Goal: Information Seeking & Learning: Understand process/instructions

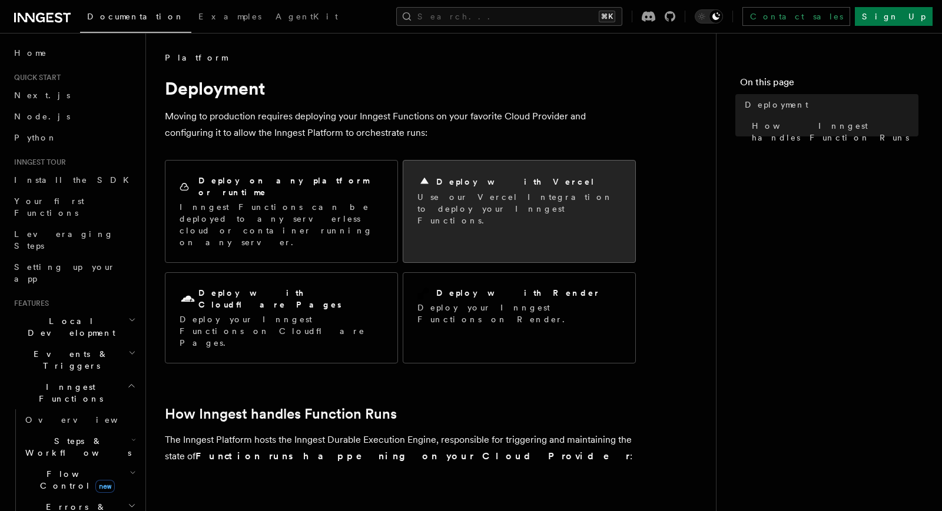
click at [456, 200] on p "Use our Vercel Integration to deploy your Inngest Functions." at bounding box center [519, 208] width 204 height 35
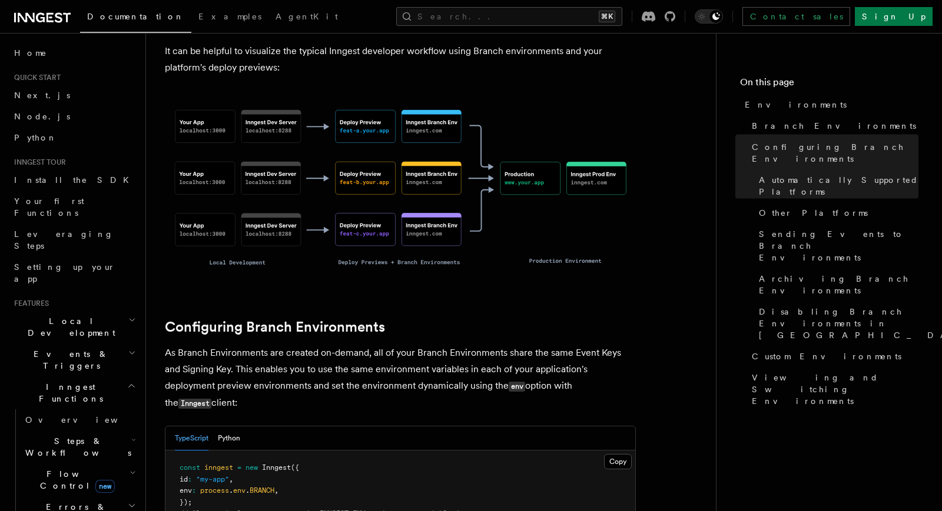
scroll to position [877, 0]
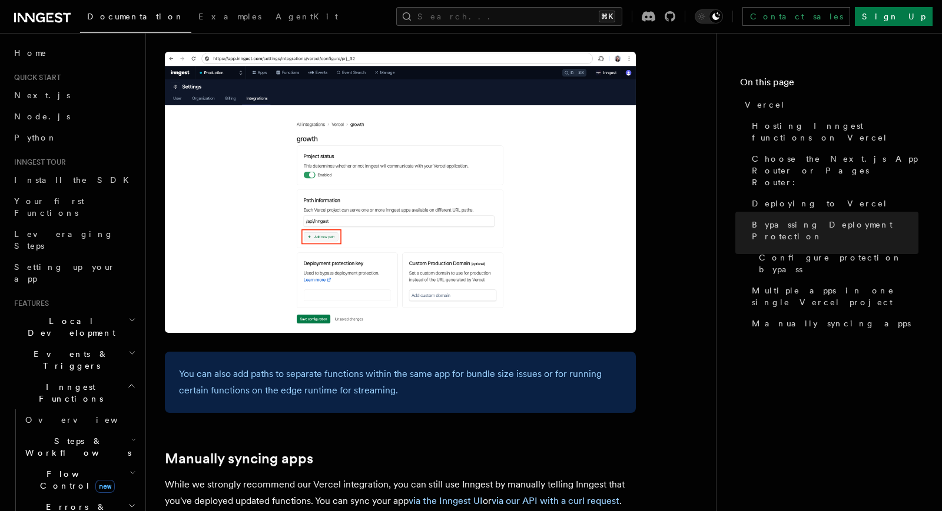
scroll to position [1958, 0]
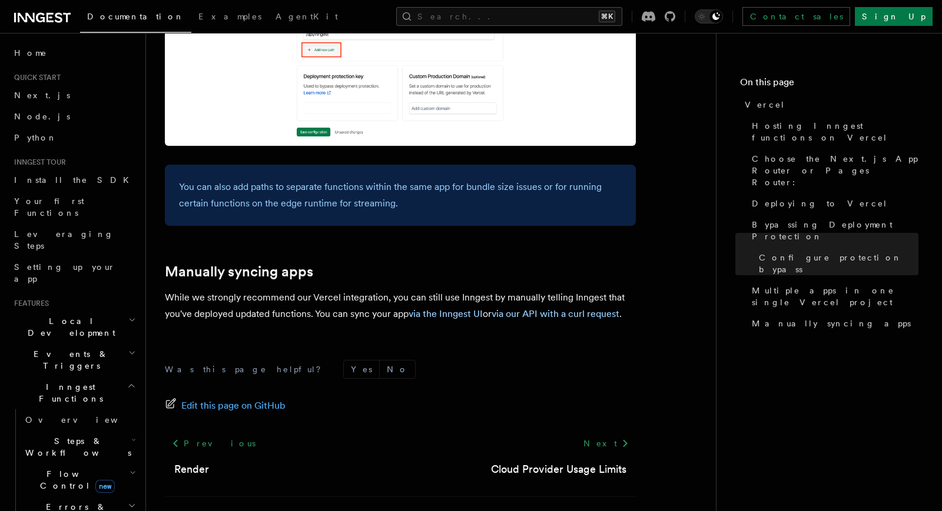
scroll to position [1949, 0]
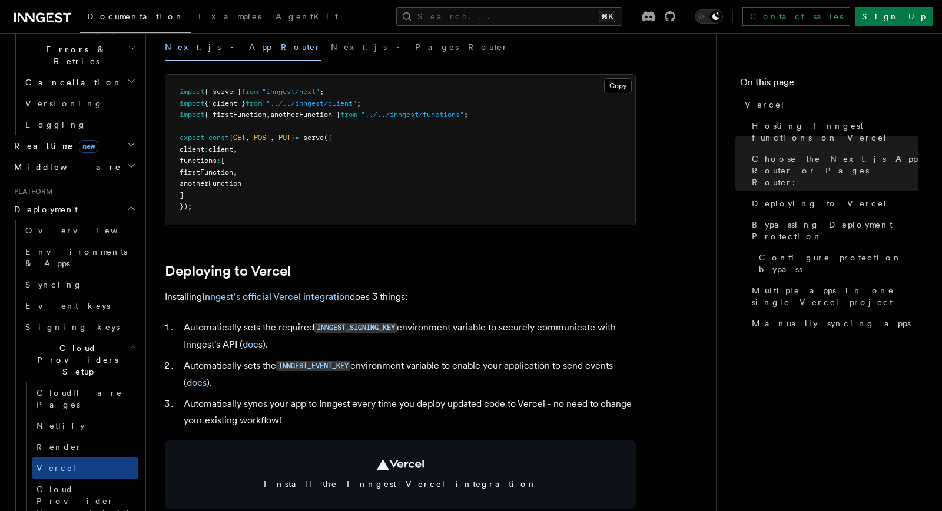
scroll to position [341, 0]
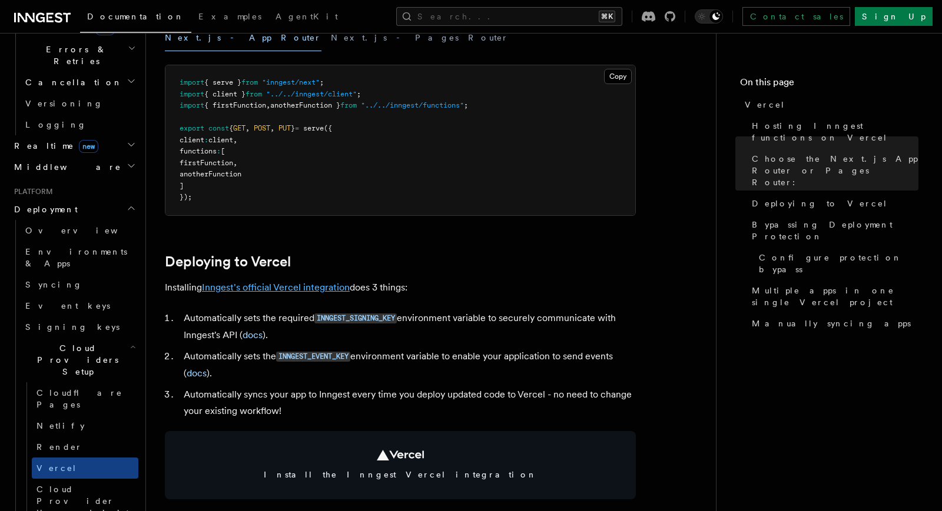
click at [312, 288] on link "Inngest's official Vercel integration" at bounding box center [276, 287] width 148 height 11
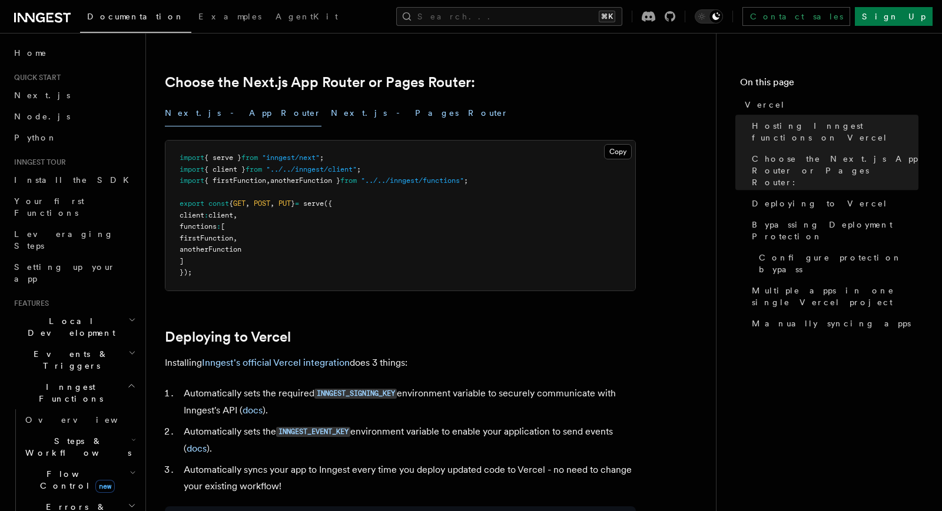
scroll to position [267, 0]
click at [286, 364] on link "Inngest's official Vercel integration" at bounding box center [276, 362] width 148 height 11
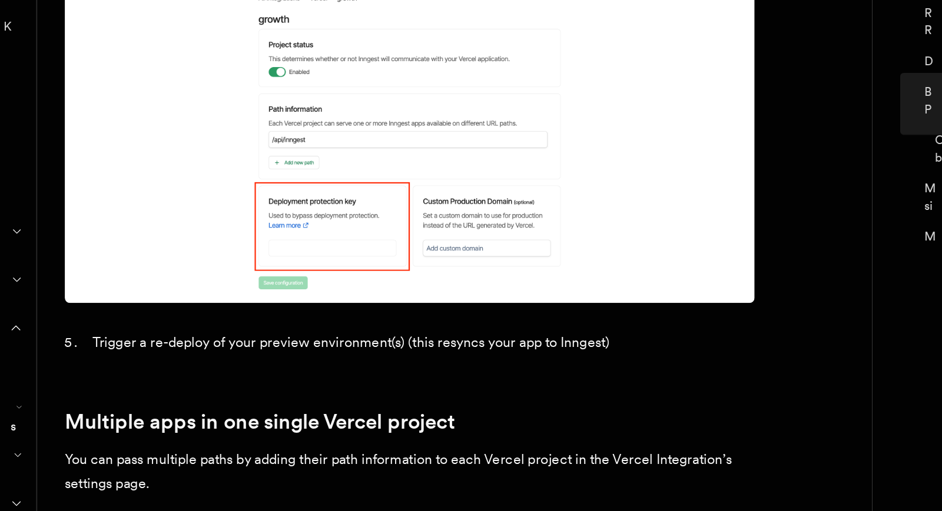
scroll to position [1327, 0]
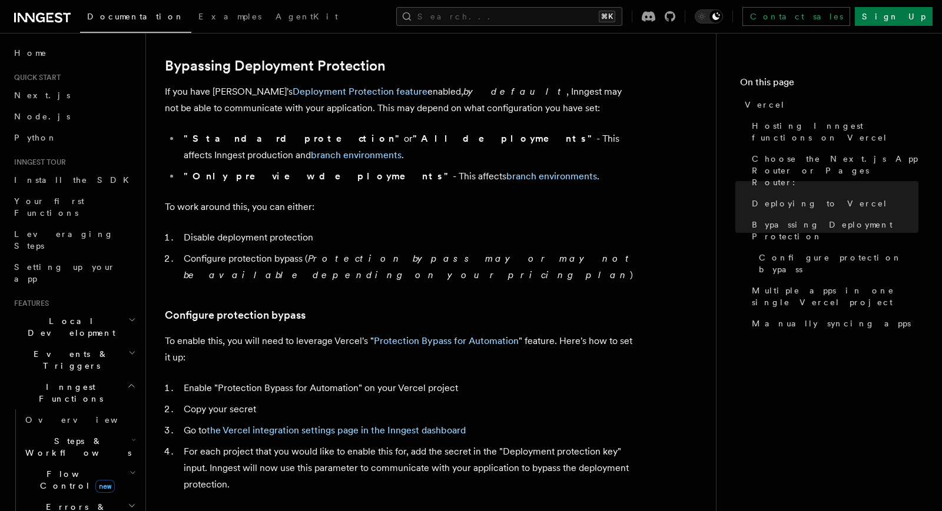
scroll to position [868, 0]
click at [300, 251] on li "Configure protection bypass ( Protection bypass may or may not be available dep…" at bounding box center [408, 267] width 456 height 33
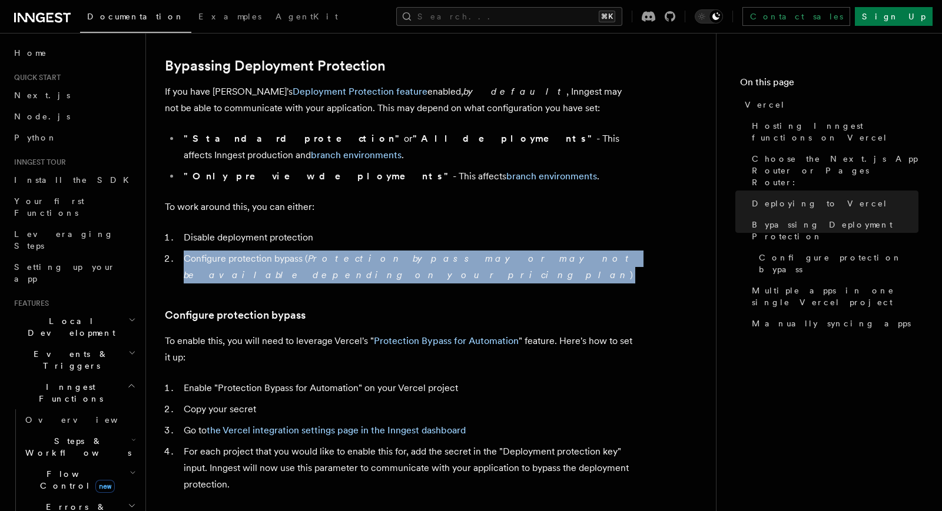
click at [300, 251] on li "Configure protection bypass ( Protection bypass may or may not be available dep…" at bounding box center [408, 267] width 456 height 33
click at [318, 258] on article "Platform Deployment Cloud Providers Setup Vercel Inngest enables you to host yo…" at bounding box center [431, 410] width 532 height 2452
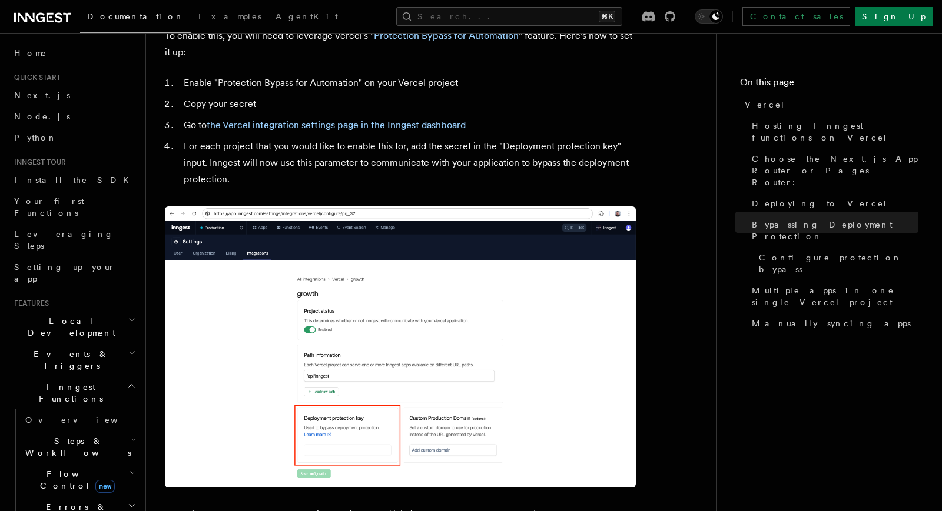
scroll to position [1175, 0]
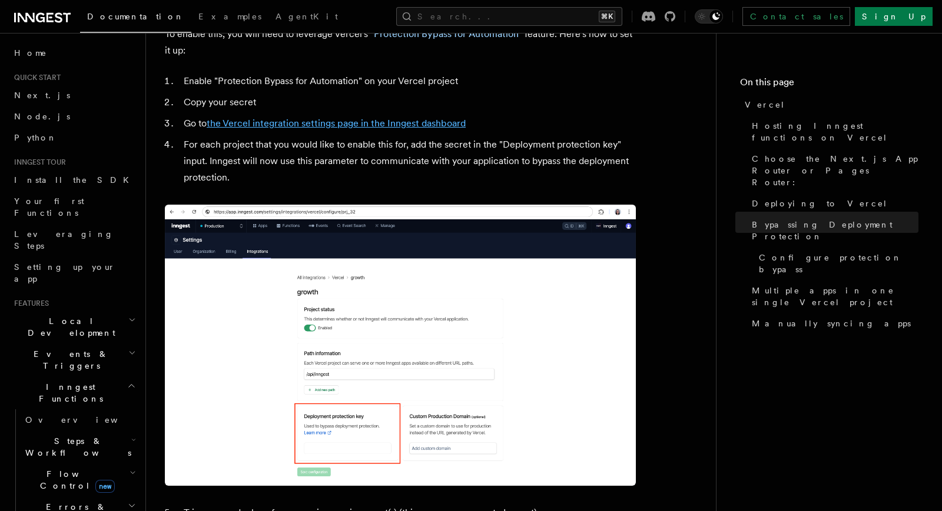
click at [404, 118] on link "the Vercel integration settings page in the Inngest dashboard" at bounding box center [336, 123] width 259 height 11
